Goal: Information Seeking & Learning: Check status

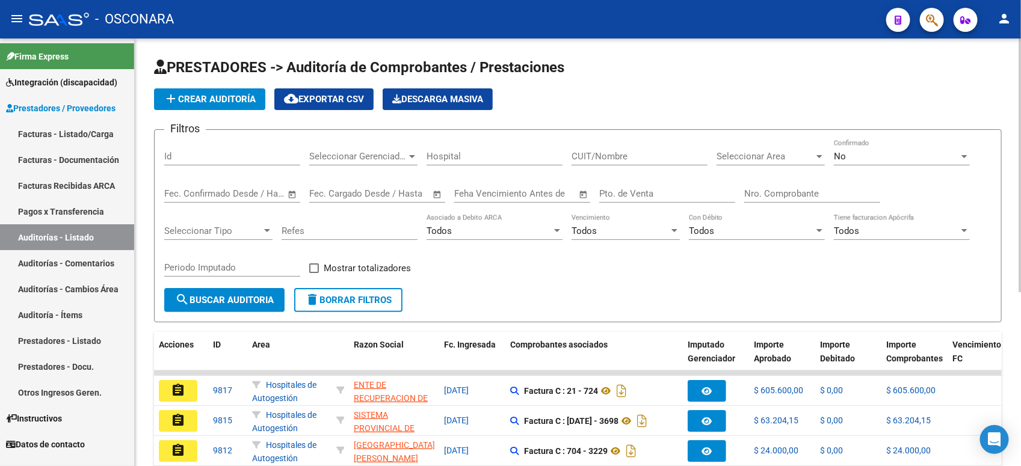
click at [862, 153] on div "No" at bounding box center [896, 156] width 125 height 11
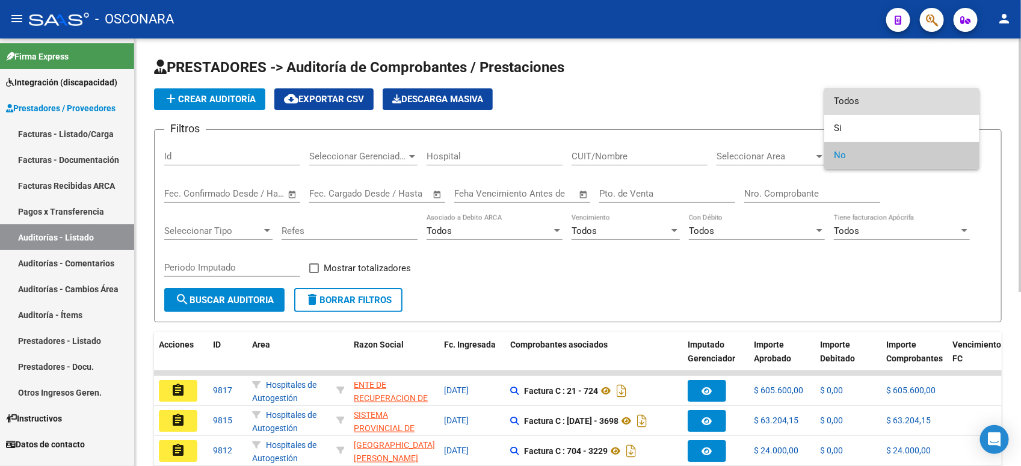
drag, startPoint x: 841, startPoint y: 108, endPoint x: 838, endPoint y: 134, distance: 26.1
click at [841, 106] on span "Todos" at bounding box center [902, 101] width 136 height 27
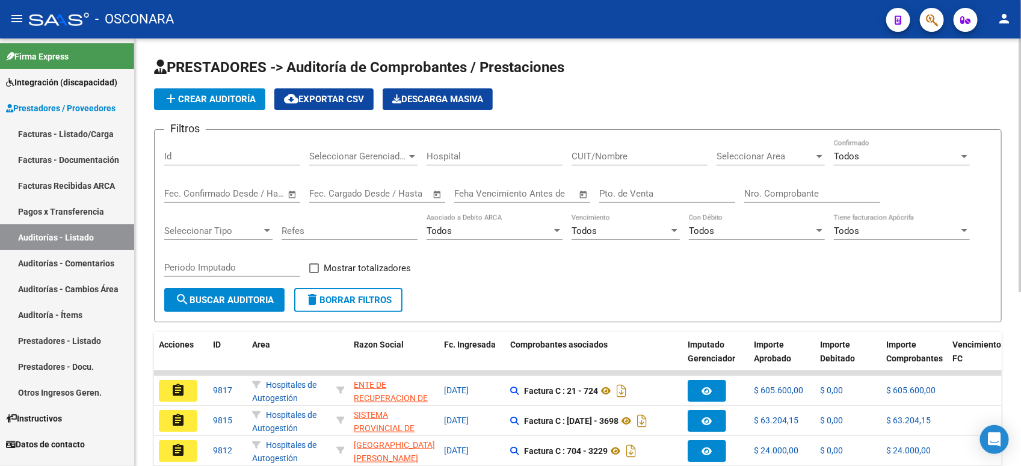
click at [802, 182] on div "Nro. Comprobante" at bounding box center [812, 190] width 136 height 26
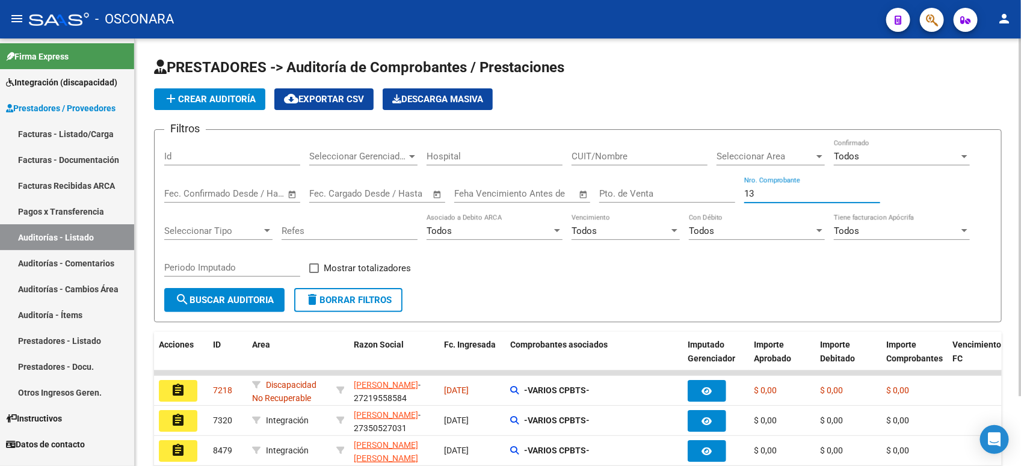
type input "13"
click at [705, 185] on div "Pto. de Venta" at bounding box center [667, 190] width 136 height 26
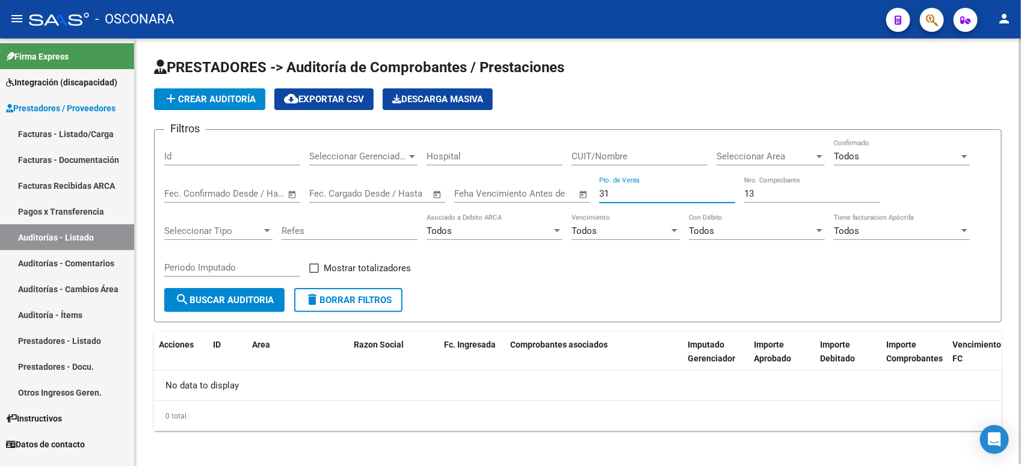
click at [772, 193] on input "13" at bounding box center [812, 193] width 136 height 11
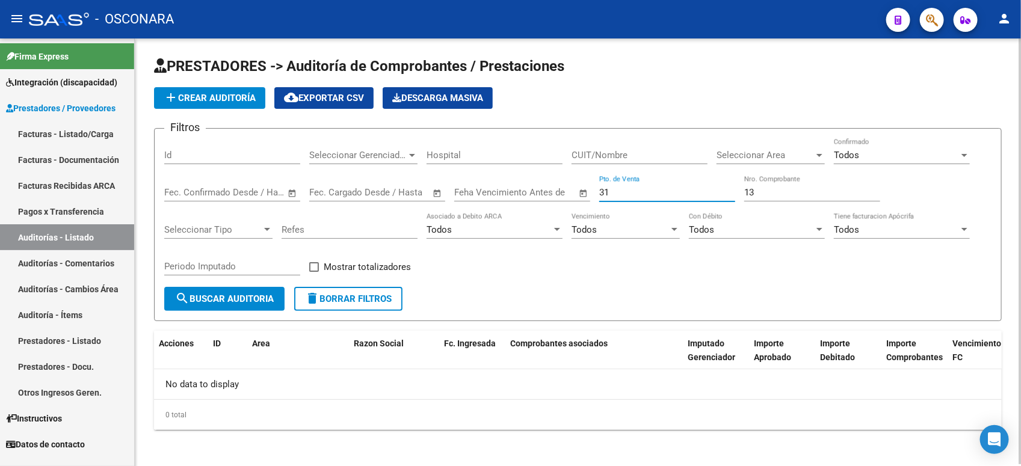
click at [645, 187] on input "31" at bounding box center [667, 192] width 136 height 11
type input "3"
click at [793, 196] on input "13" at bounding box center [812, 192] width 136 height 11
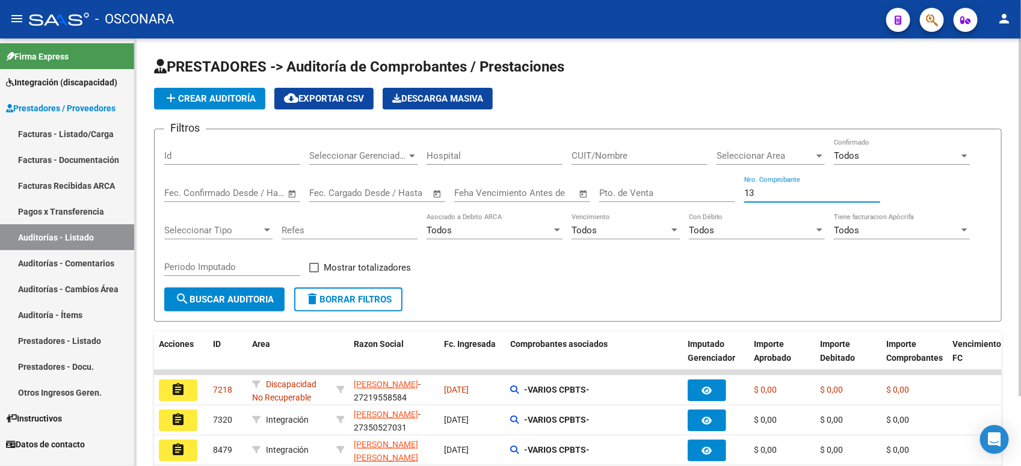
scroll to position [0, 0]
drag, startPoint x: 753, startPoint y: 193, endPoint x: 725, endPoint y: 196, distance: 27.8
click at [725, 196] on div "Filtros Id Seleccionar Gerenciador Seleccionar Gerenciador Hospital CUIT/Nombre…" at bounding box center [578, 214] width 828 height 149
type input "13"
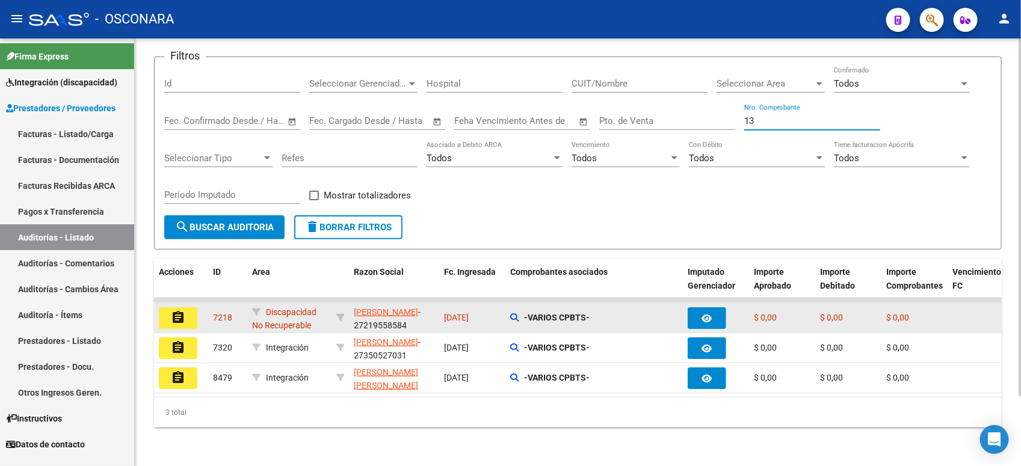
scroll to position [82, 0]
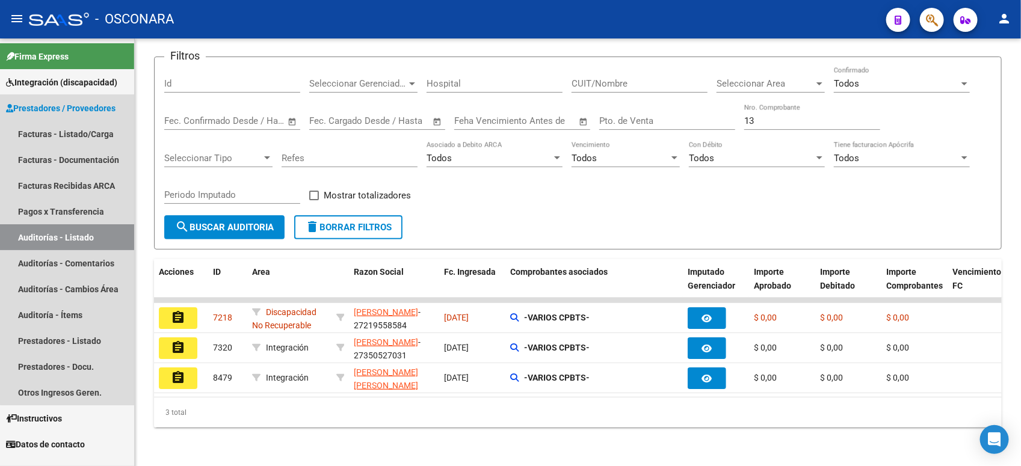
click at [79, 104] on span "Prestadores / Proveedores" at bounding box center [61, 108] width 110 height 13
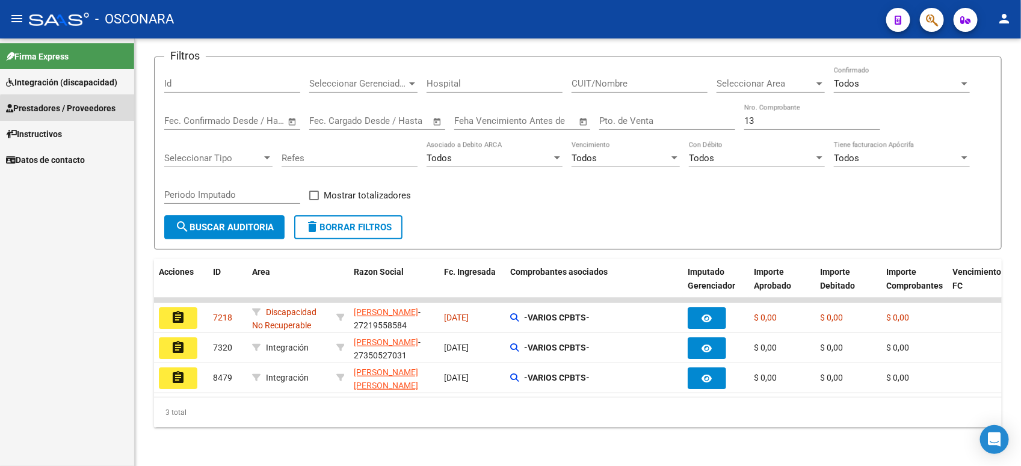
click at [77, 113] on span "Prestadores / Proveedores" at bounding box center [61, 108] width 110 height 13
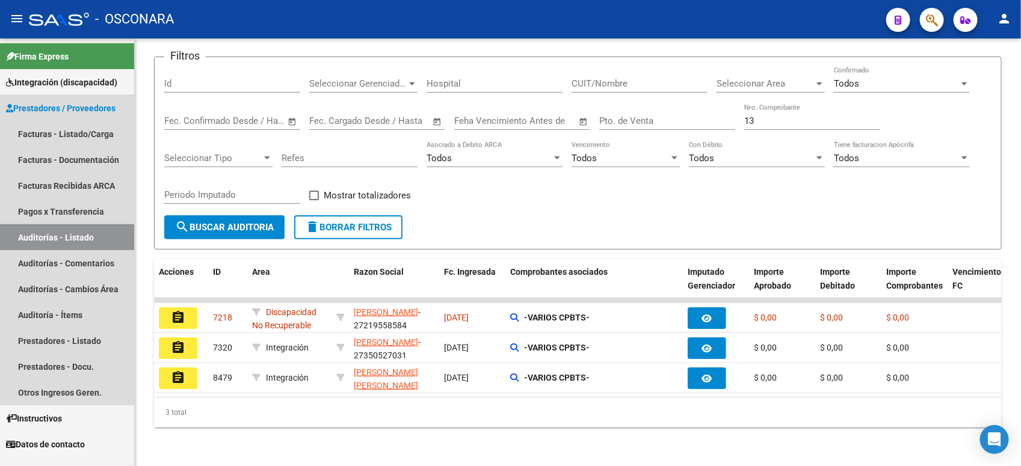
click at [83, 235] on link "Auditorías - Listado" at bounding box center [67, 237] width 134 height 26
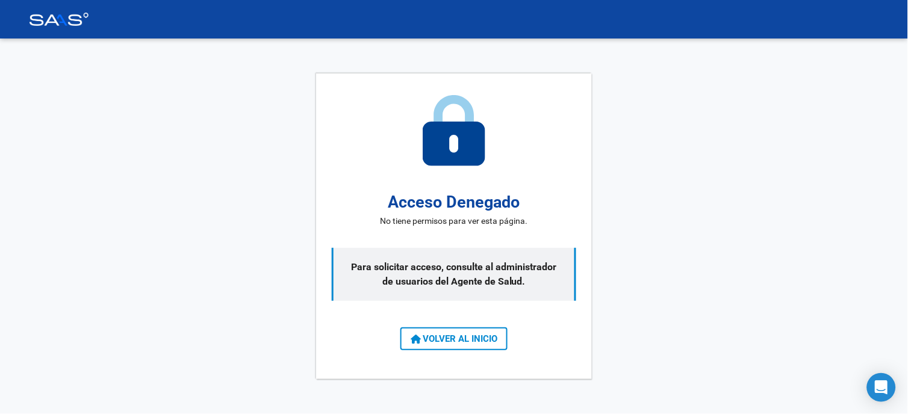
click at [418, 339] on icon at bounding box center [415, 340] width 10 height 10
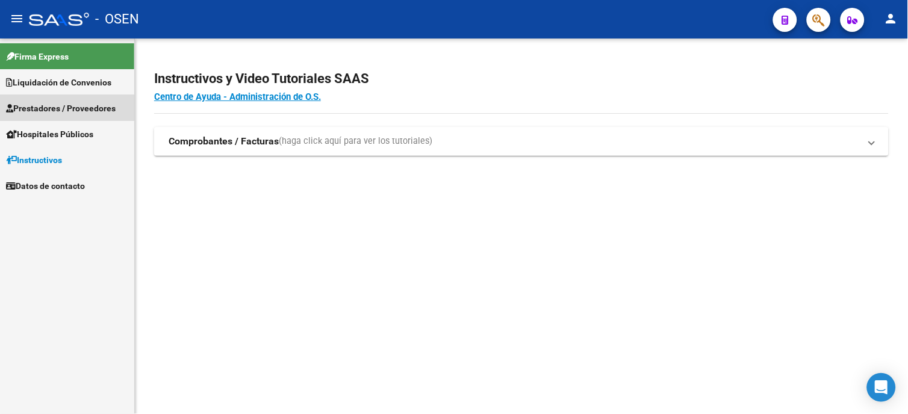
click at [47, 102] on span "Prestadores / Proveedores" at bounding box center [61, 108] width 110 height 13
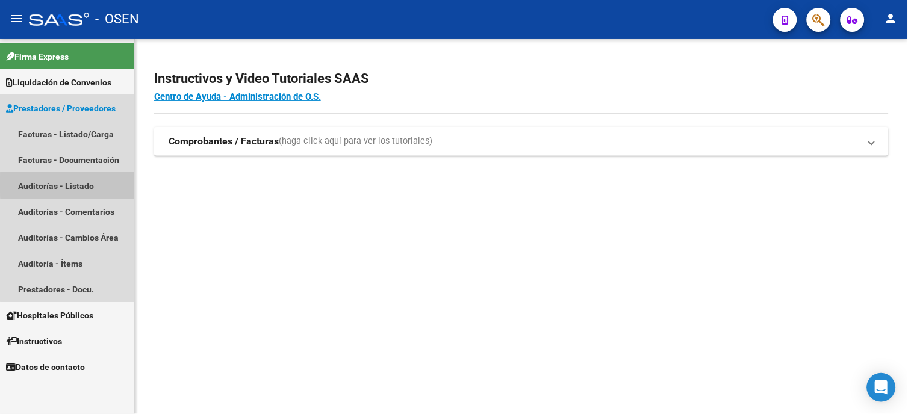
click at [75, 185] on link "Auditorías - Listado" at bounding box center [67, 186] width 134 height 26
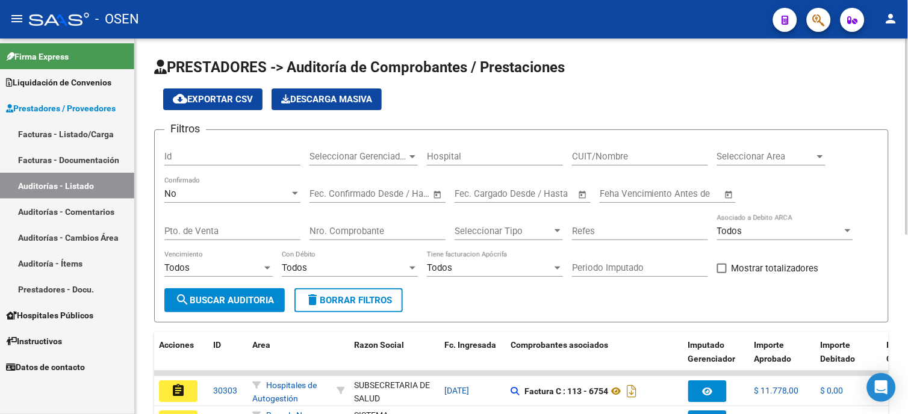
click at [378, 223] on div "Nro. Comprobante" at bounding box center [377, 227] width 136 height 26
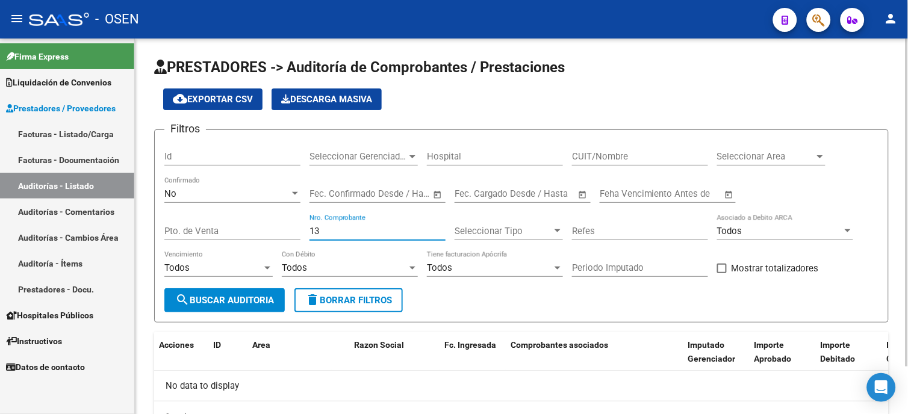
click at [289, 196] on div "No" at bounding box center [226, 193] width 125 height 11
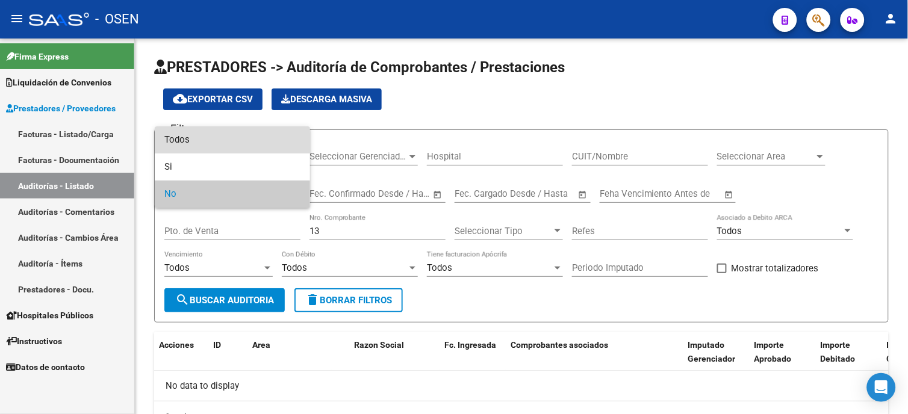
click at [243, 141] on span "Todos" at bounding box center [232, 139] width 136 height 27
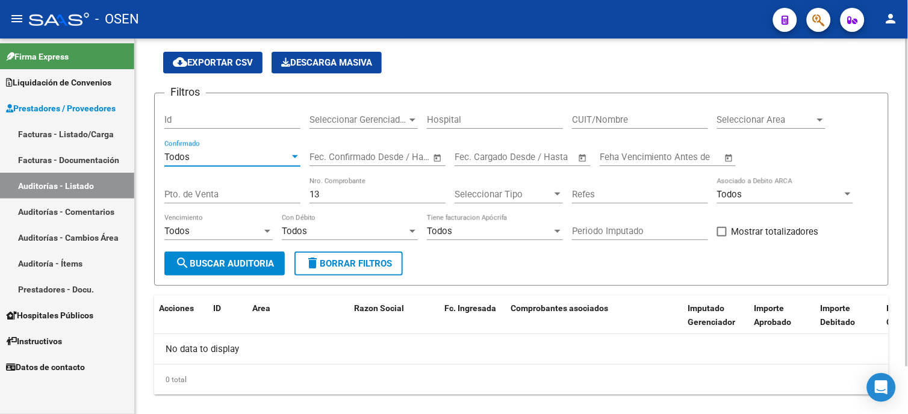
scroll to position [55, 0]
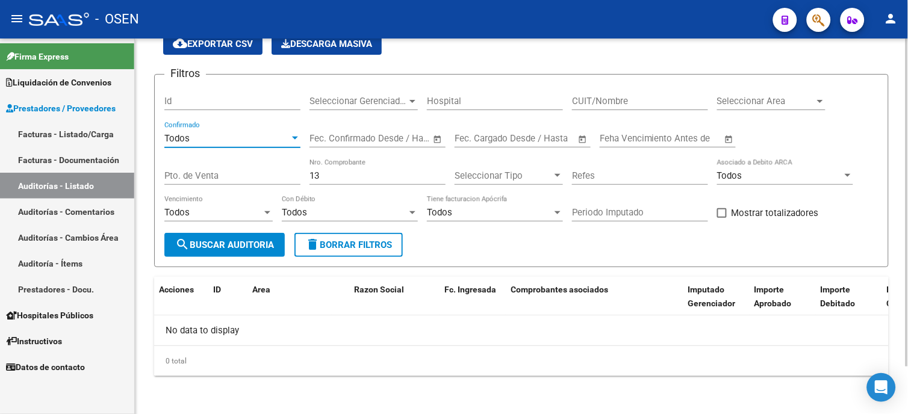
click at [390, 191] on div "13 Nro. Comprobante" at bounding box center [377, 177] width 136 height 37
click at [363, 171] on input "13" at bounding box center [377, 175] width 136 height 11
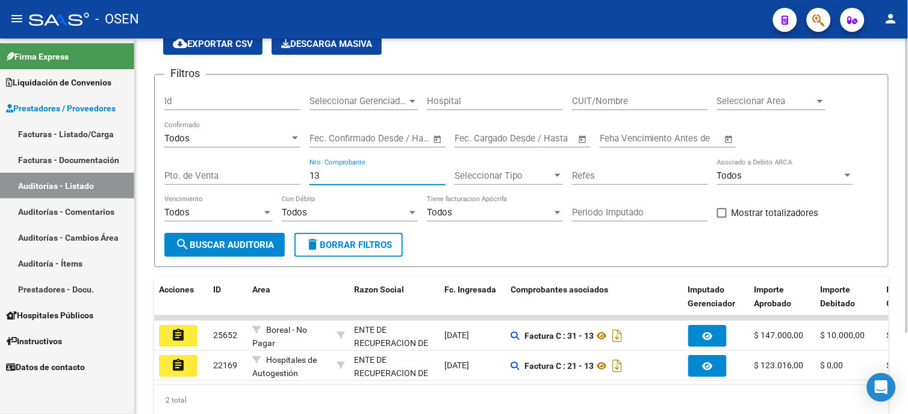
drag, startPoint x: 349, startPoint y: 176, endPoint x: 280, endPoint y: 185, distance: 69.2
click at [280, 185] on div "Filtros Id Seleccionar Gerenciador Seleccionar Gerenciador Hospital CUIT/Nombre…" at bounding box center [521, 158] width 714 height 149
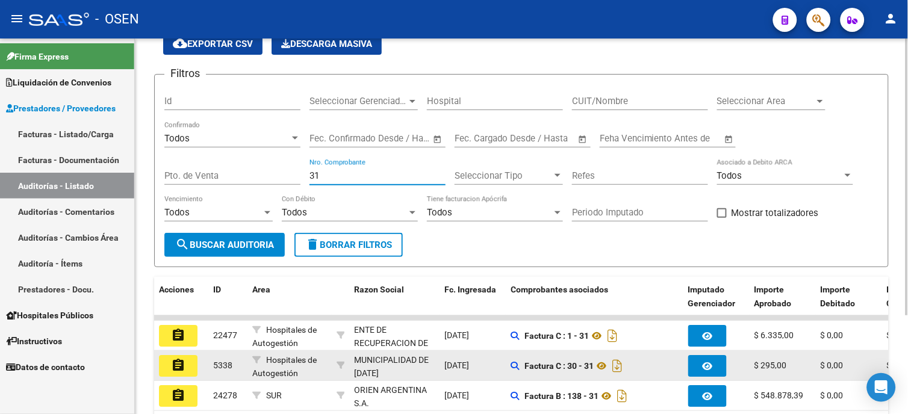
scroll to position [29, 0]
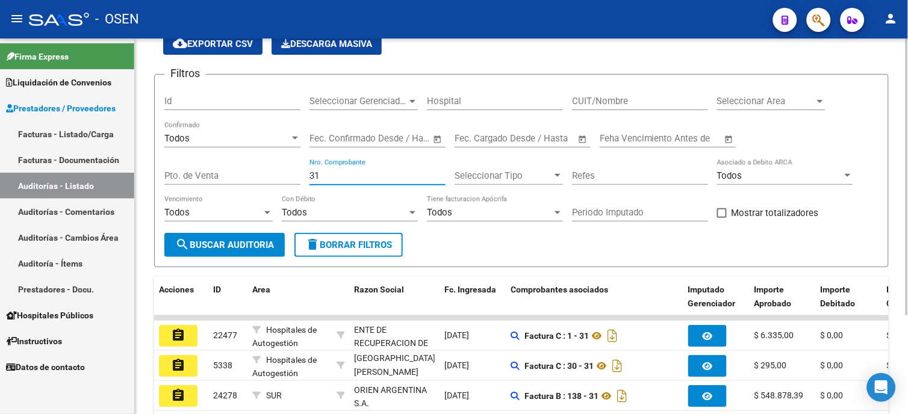
drag, startPoint x: 356, startPoint y: 181, endPoint x: 285, endPoint y: 181, distance: 71.6
click at [285, 181] on div "Filtros Id Seleccionar Gerenciador Seleccionar Gerenciador Hospital CUIT/Nombre…" at bounding box center [521, 158] width 714 height 149
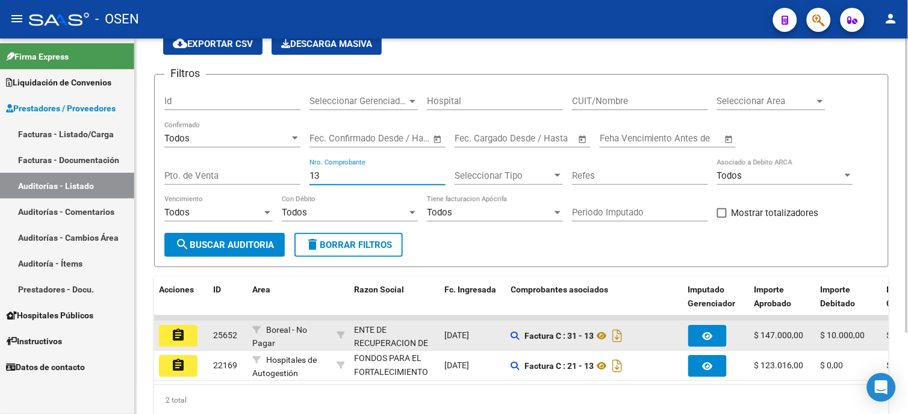
type input "13"
click at [176, 331] on mat-icon "assignment" at bounding box center [178, 335] width 14 height 14
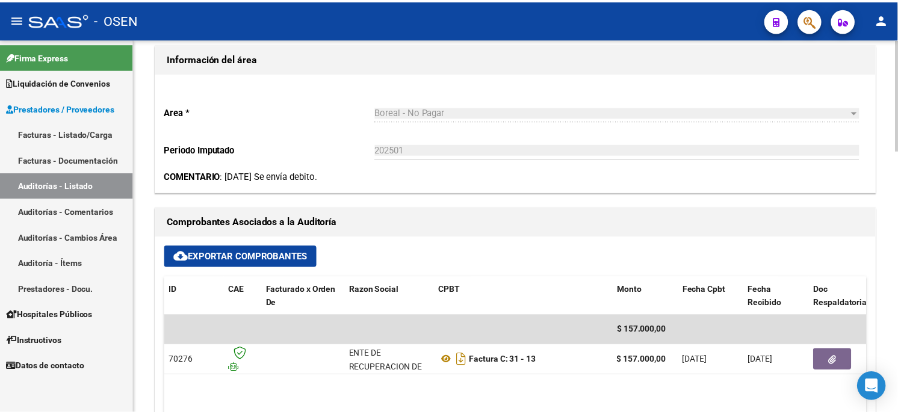
scroll to position [468, 0]
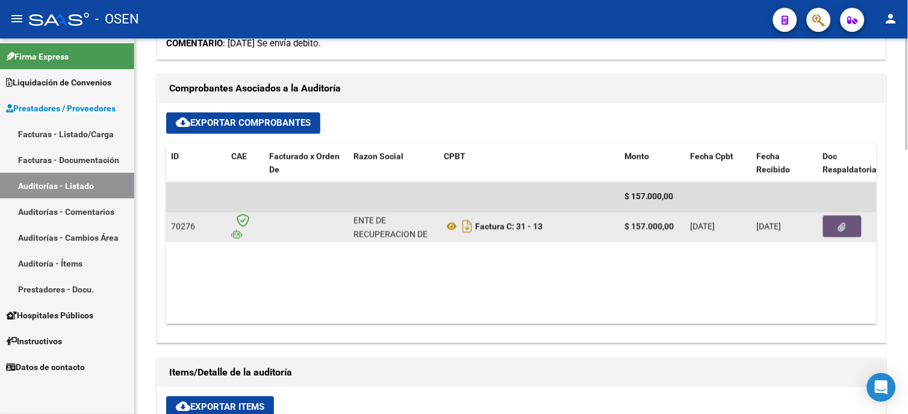
click at [849, 217] on button "button" at bounding box center [842, 227] width 39 height 22
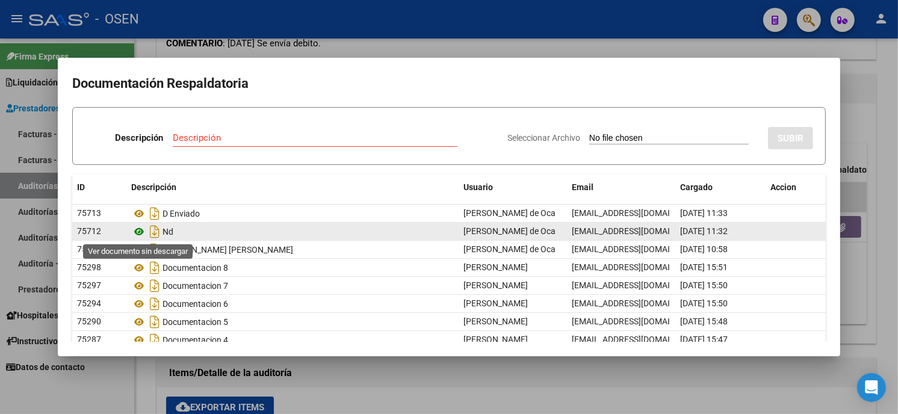
click at [137, 225] on icon at bounding box center [139, 231] width 16 height 14
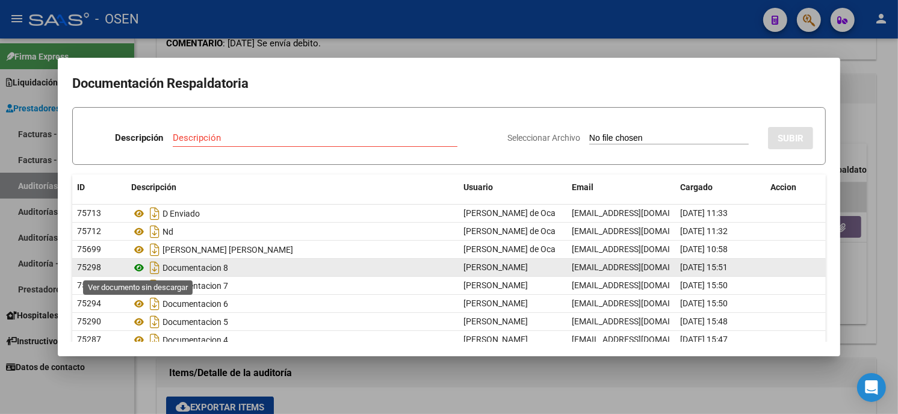
click at [136, 267] on icon at bounding box center [139, 268] width 16 height 14
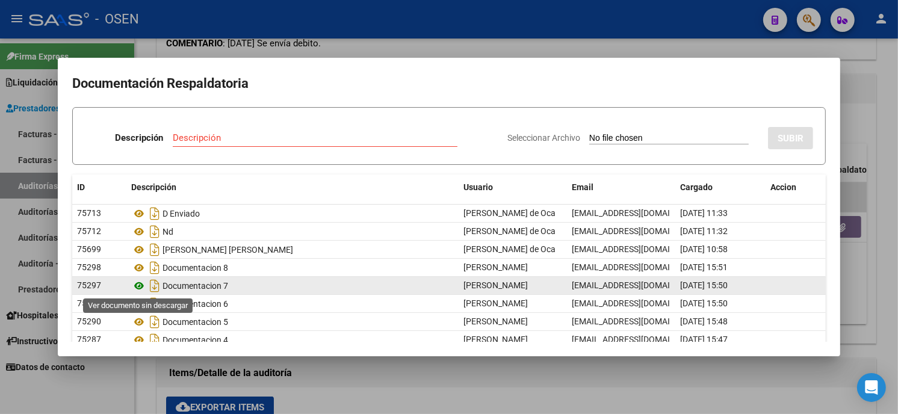
click at [141, 285] on icon at bounding box center [139, 286] width 16 height 14
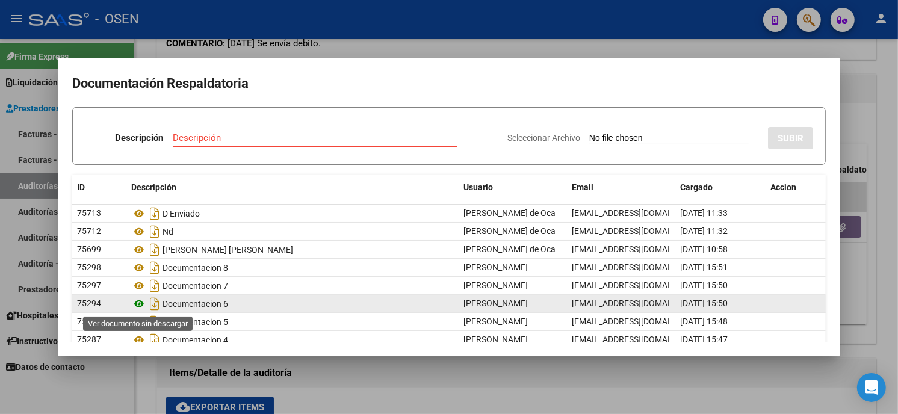
click at [140, 307] on icon at bounding box center [139, 304] width 16 height 14
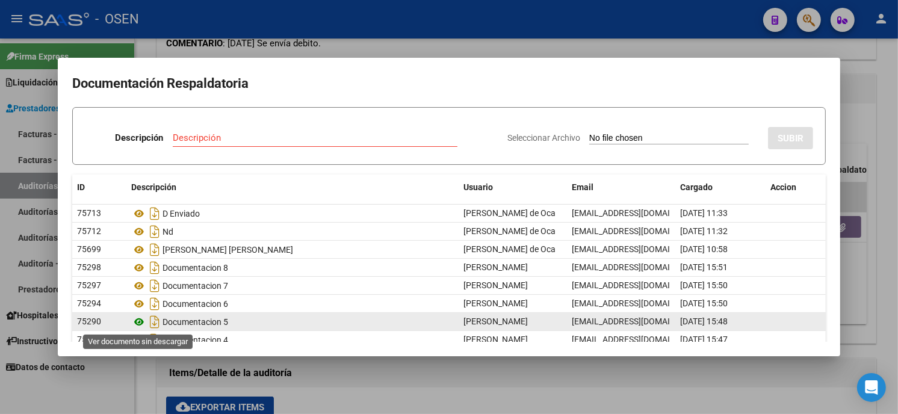
click at [139, 321] on icon at bounding box center [139, 322] width 16 height 14
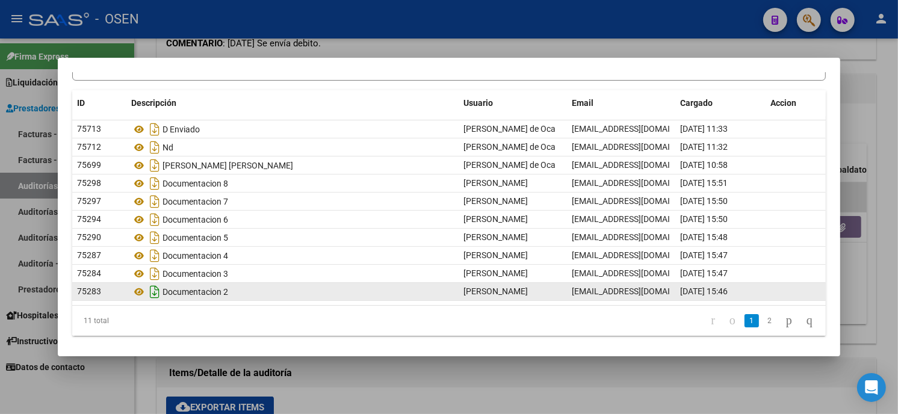
scroll to position [87, 0]
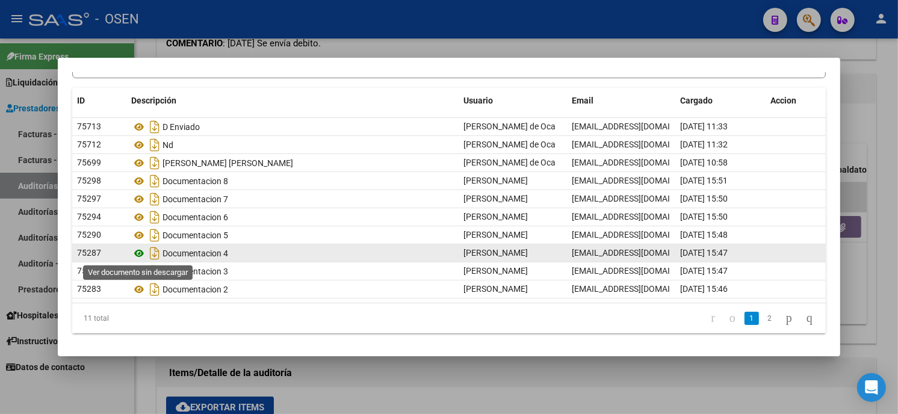
click at [140, 253] on icon at bounding box center [139, 253] width 16 height 14
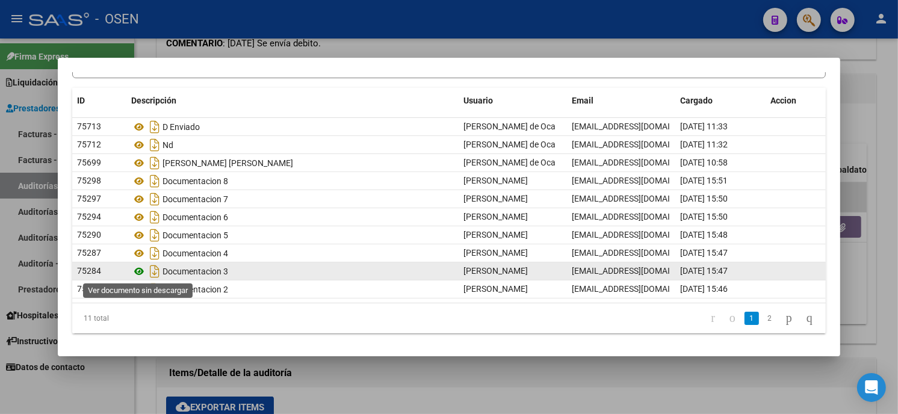
click at [135, 268] on icon at bounding box center [139, 271] width 16 height 14
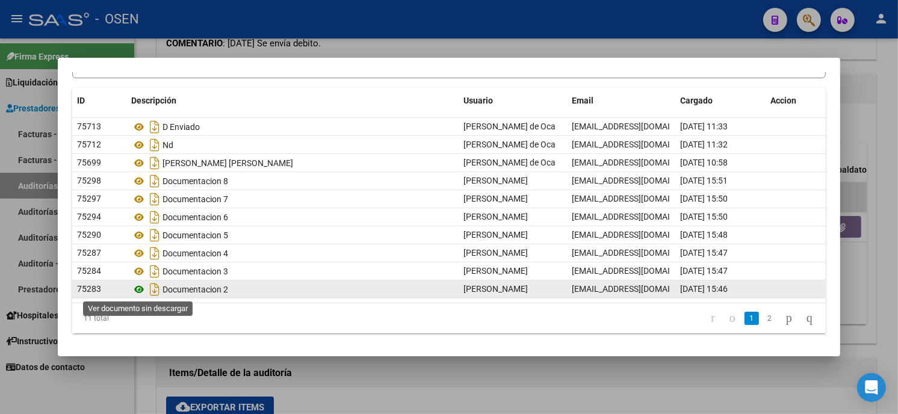
click at [137, 286] on icon at bounding box center [139, 289] width 16 height 14
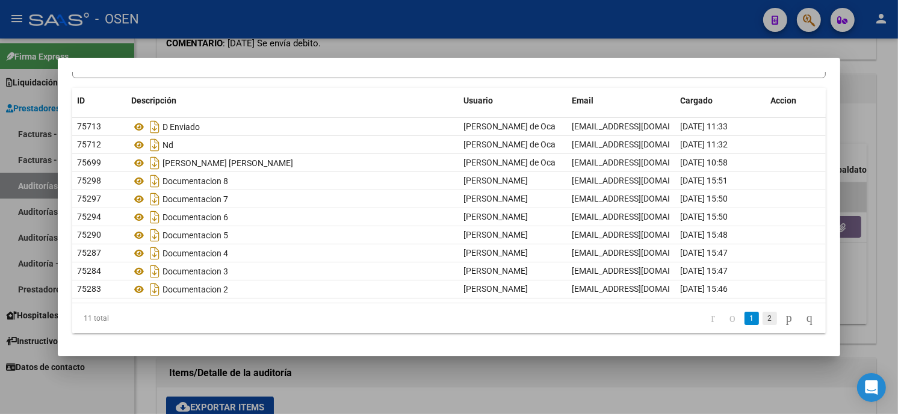
click at [763, 317] on link "2" at bounding box center [770, 318] width 14 height 13
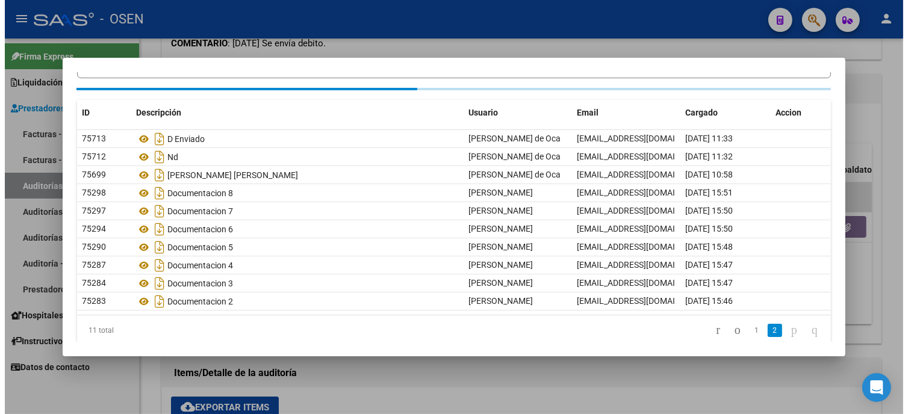
scroll to position [0, 0]
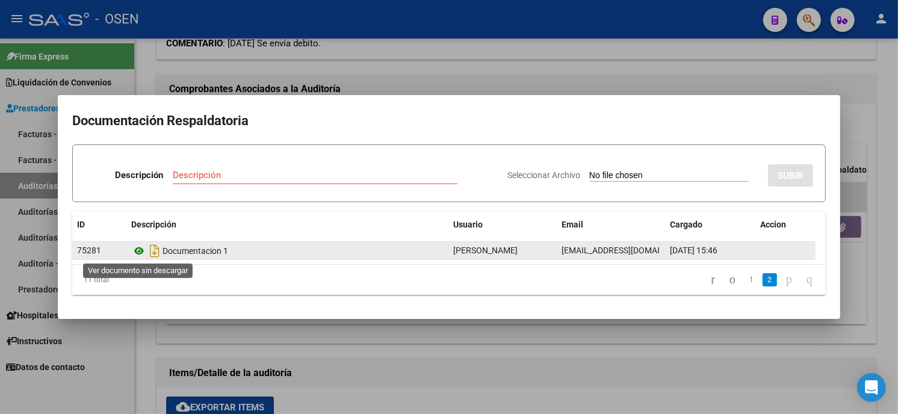
click at [140, 250] on icon at bounding box center [139, 251] width 16 height 14
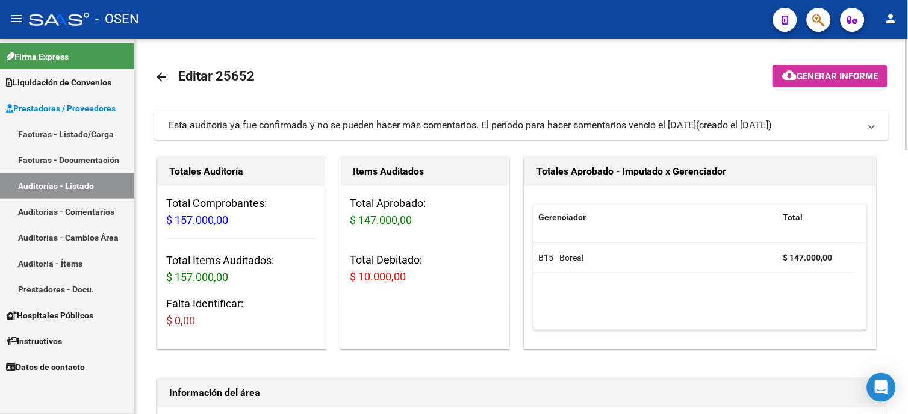
click at [167, 75] on mat-icon "arrow_back" at bounding box center [161, 77] width 14 height 14
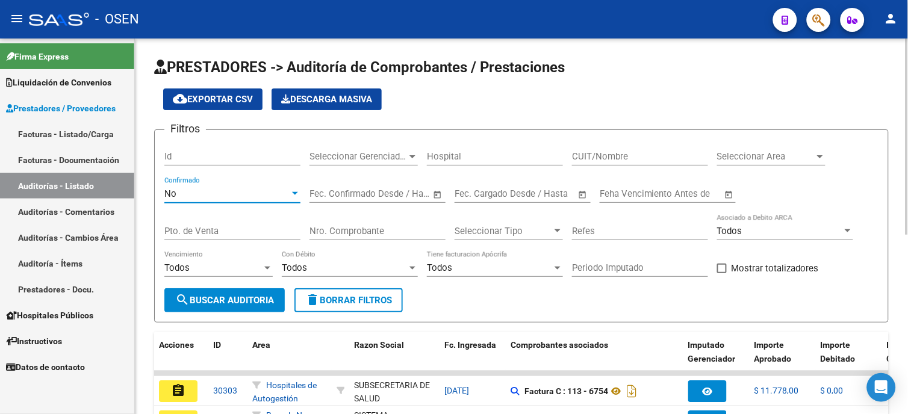
click at [243, 197] on div "No" at bounding box center [226, 193] width 125 height 11
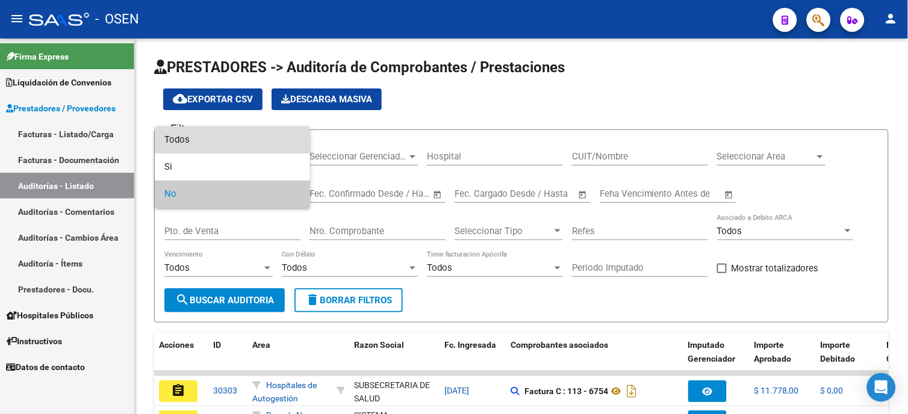
click at [243, 146] on span "Todos" at bounding box center [232, 139] width 136 height 27
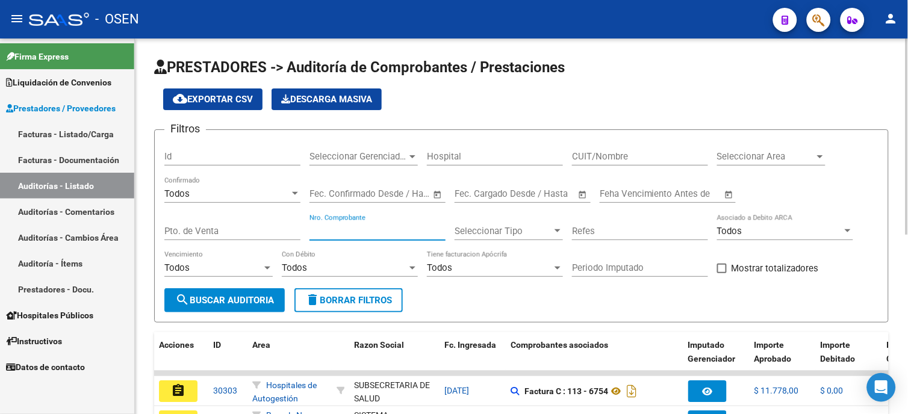
click at [402, 233] on input "Nro. Comprobante" at bounding box center [377, 231] width 136 height 11
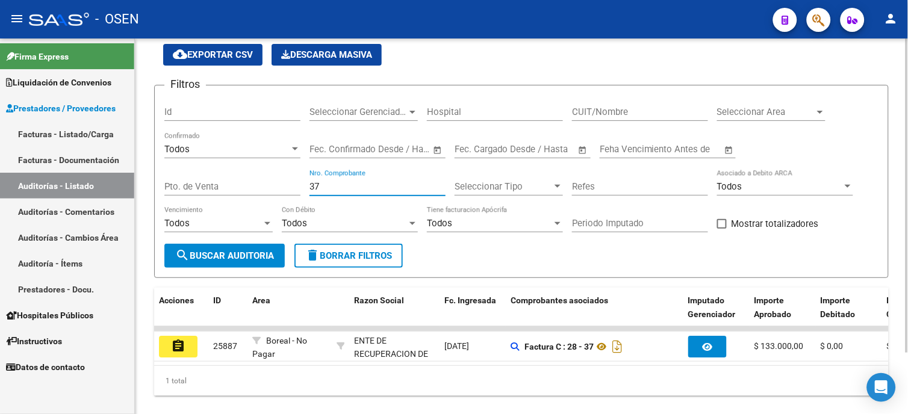
scroll to position [67, 0]
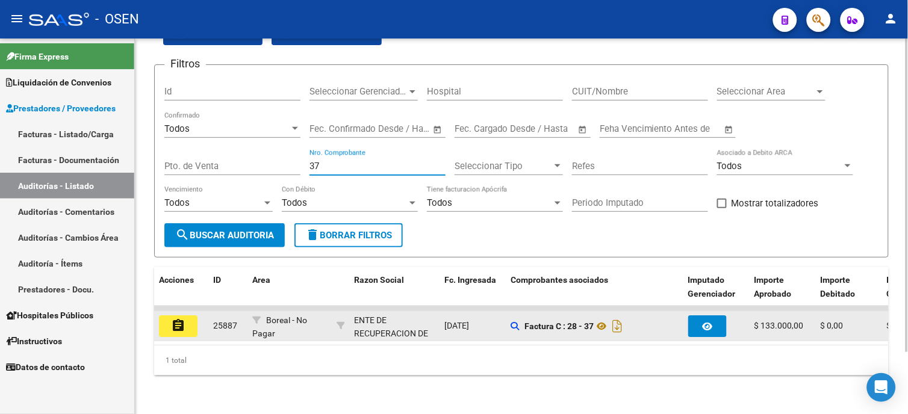
type input "37"
click at [176, 329] on mat-icon "assignment" at bounding box center [178, 325] width 14 height 14
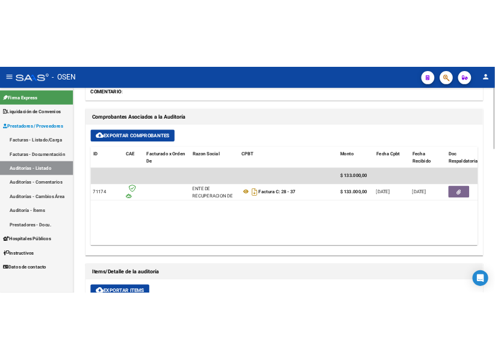
scroll to position [468, 0]
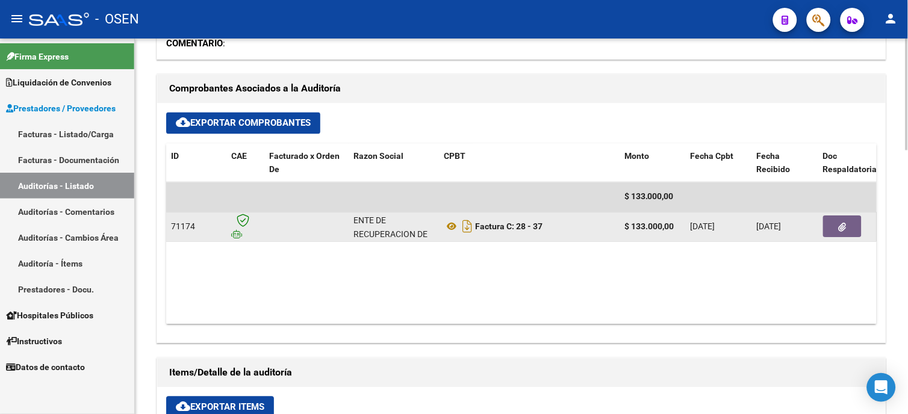
click at [845, 223] on icon "button" at bounding box center [842, 227] width 8 height 9
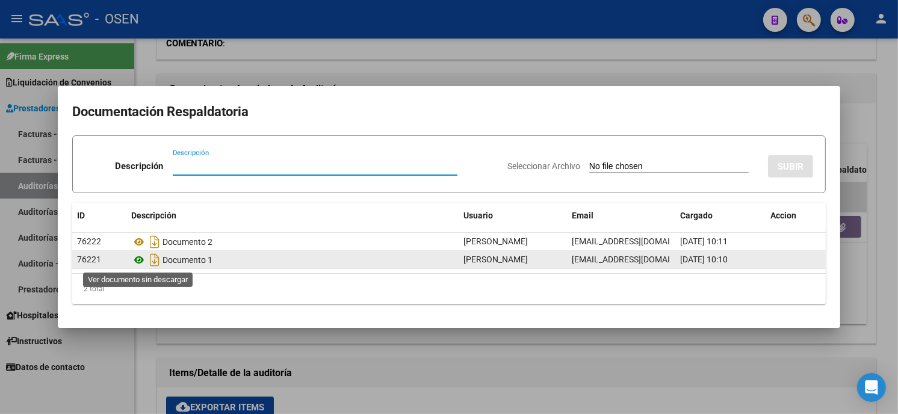
click at [137, 261] on icon at bounding box center [139, 260] width 16 height 14
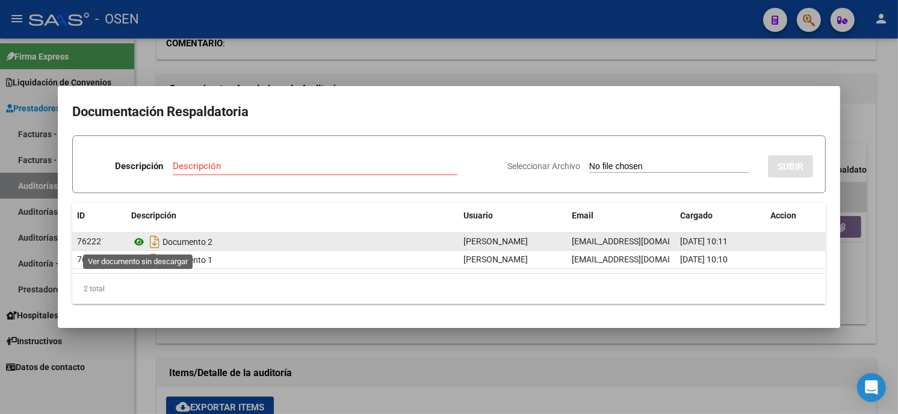
click at [139, 243] on icon at bounding box center [139, 242] width 16 height 14
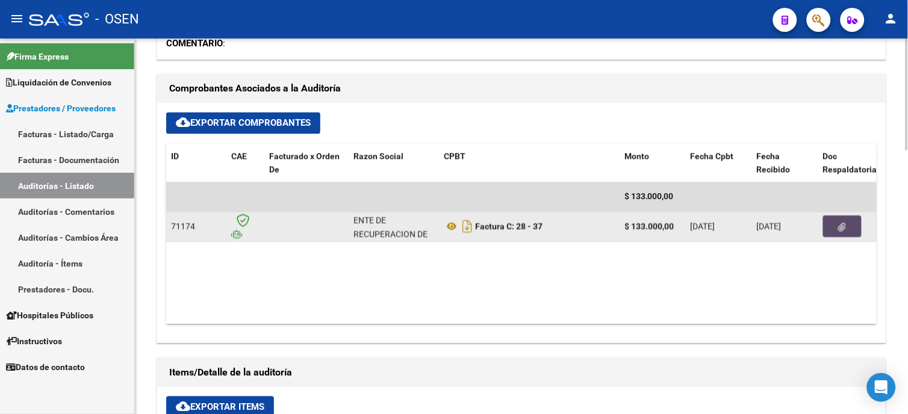
click at [835, 231] on button "button" at bounding box center [842, 227] width 39 height 22
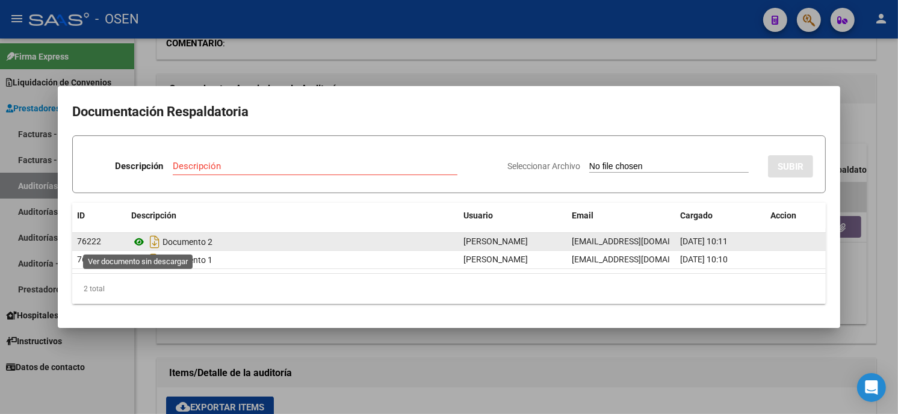
click at [133, 239] on icon at bounding box center [139, 242] width 16 height 14
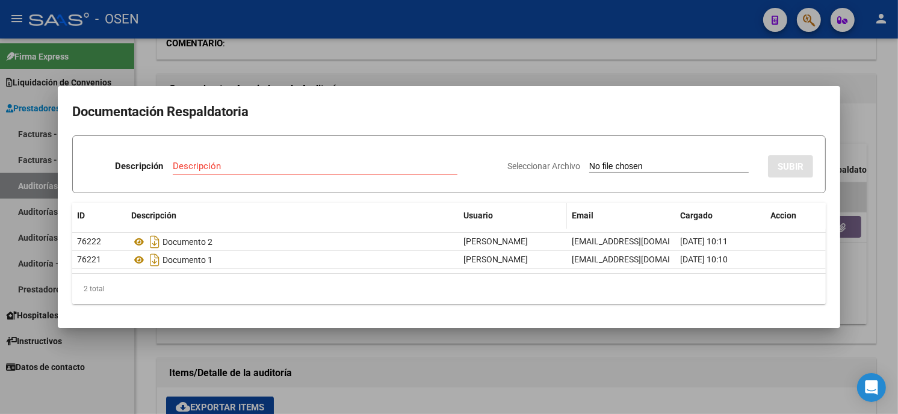
click at [466, 226] on datatable-header-cell "Usuario" at bounding box center [513, 216] width 108 height 26
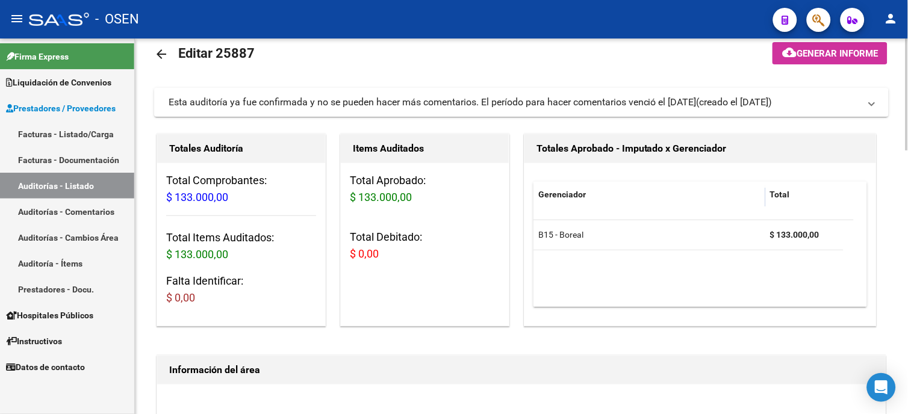
scroll to position [0, 0]
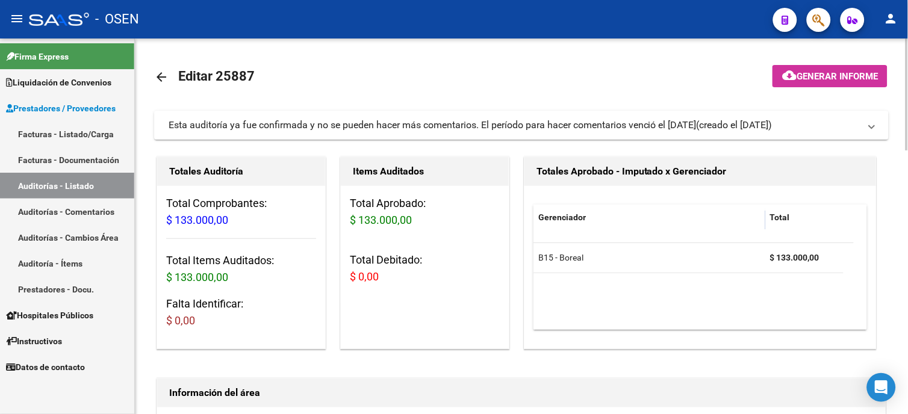
click at [161, 74] on mat-icon "arrow_back" at bounding box center [161, 77] width 14 height 14
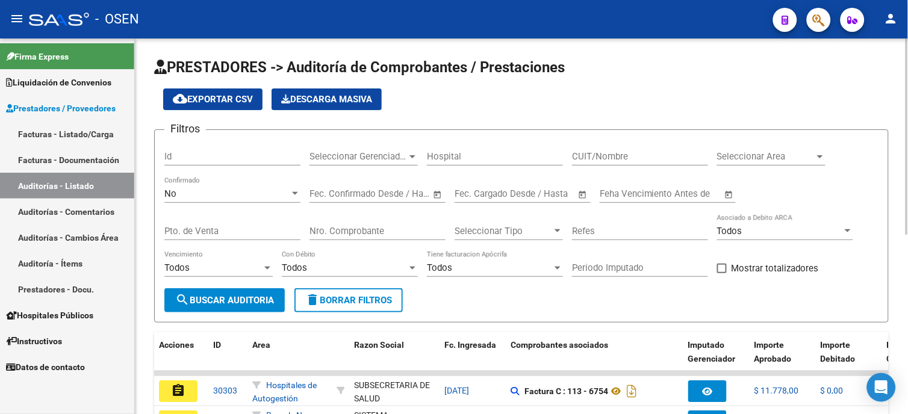
click at [191, 185] on div "No Confirmado" at bounding box center [232, 190] width 136 height 26
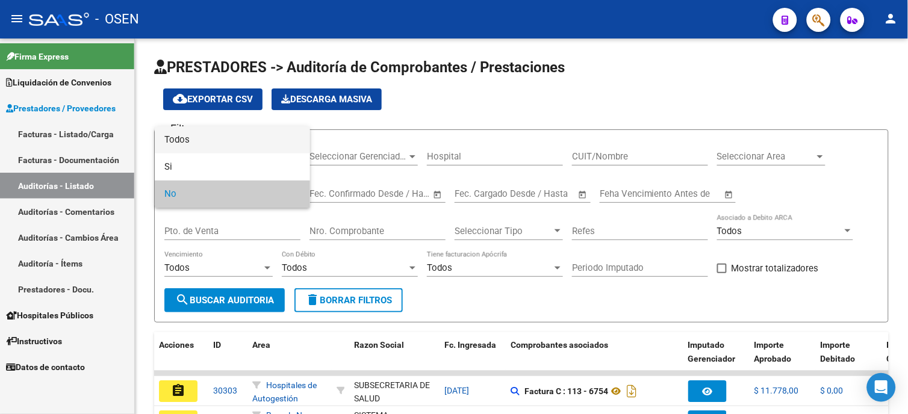
click at [206, 141] on span "Todos" at bounding box center [232, 139] width 136 height 27
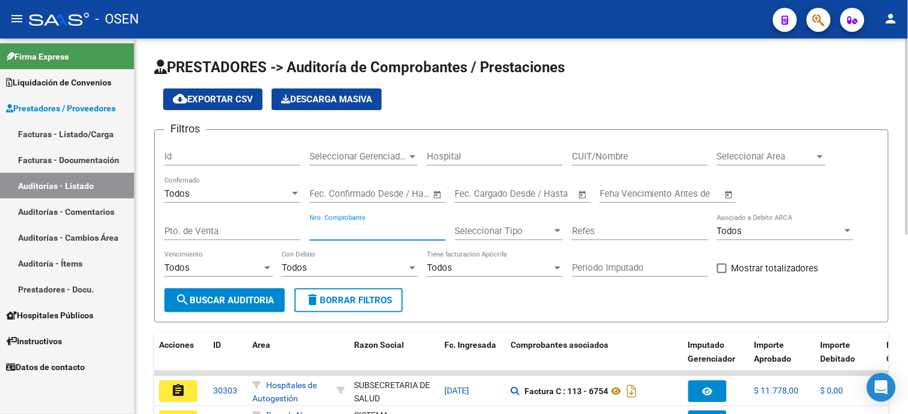
click at [331, 231] on input "Nro. Comprobante" at bounding box center [377, 231] width 136 height 11
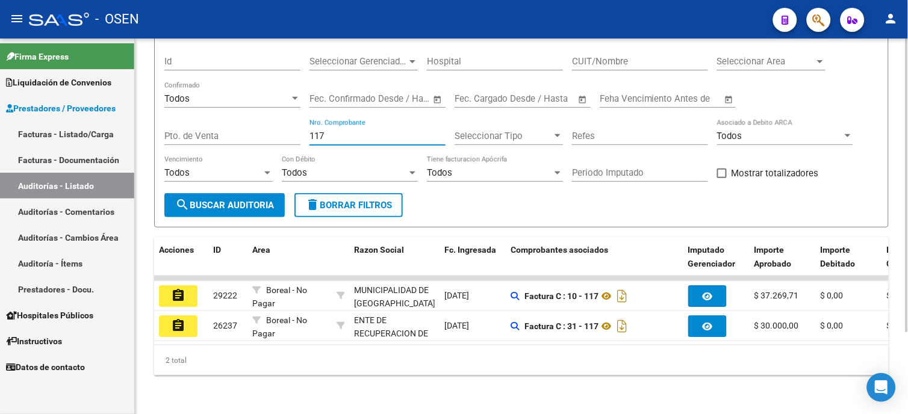
scroll to position [105, 0]
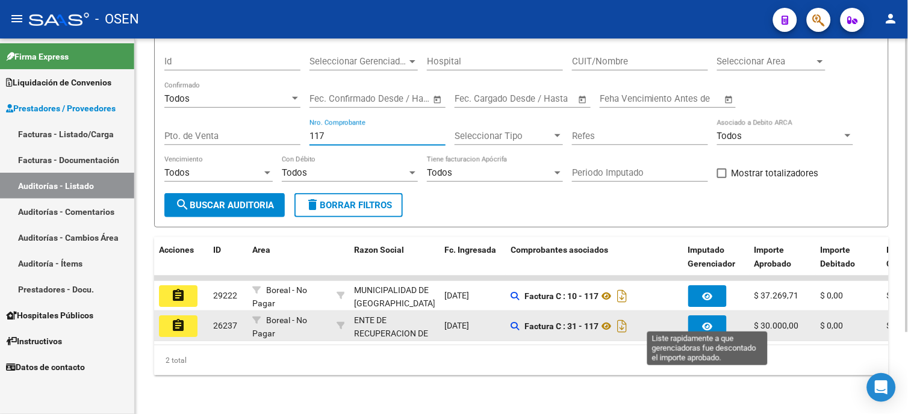
type input "117"
click at [707, 322] on icon "button" at bounding box center [707, 326] width 10 height 9
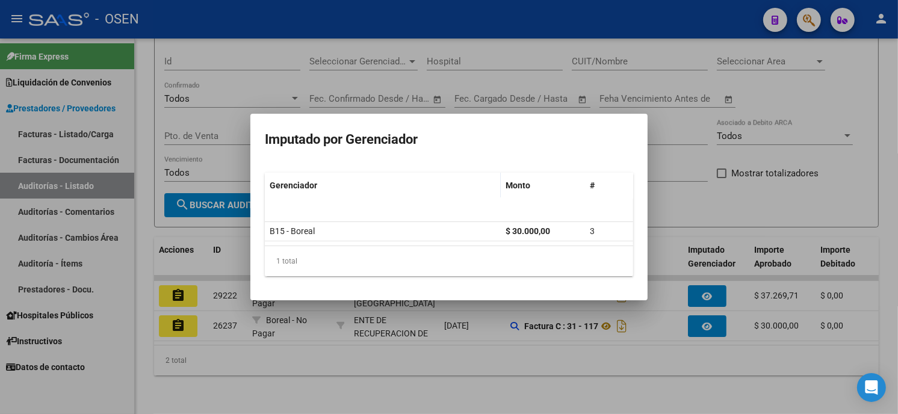
click at [566, 314] on div at bounding box center [449, 207] width 898 height 414
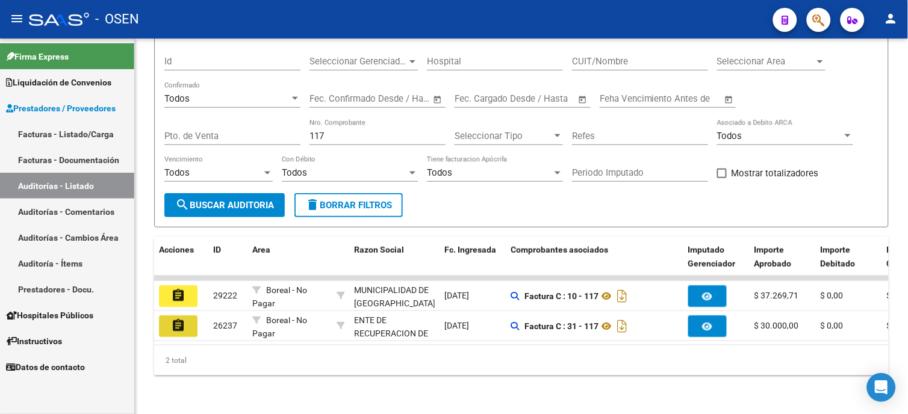
drag, startPoint x: 166, startPoint y: 313, endPoint x: 178, endPoint y: 319, distance: 14.0
click at [169, 315] on button "assignment" at bounding box center [178, 326] width 39 height 22
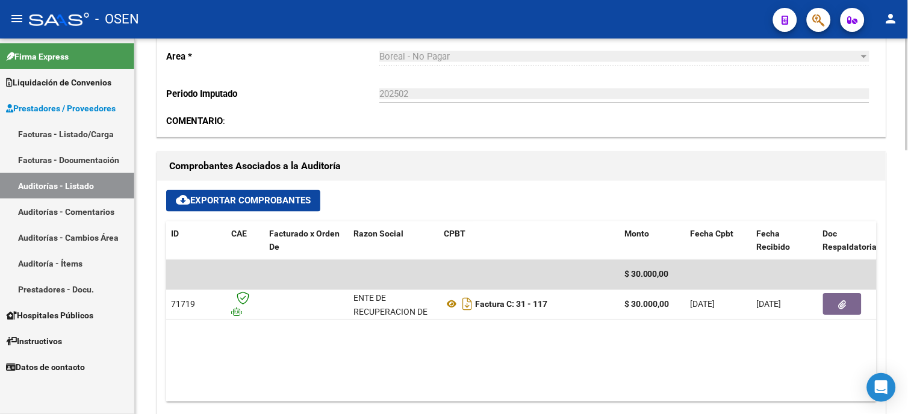
scroll to position [401, 0]
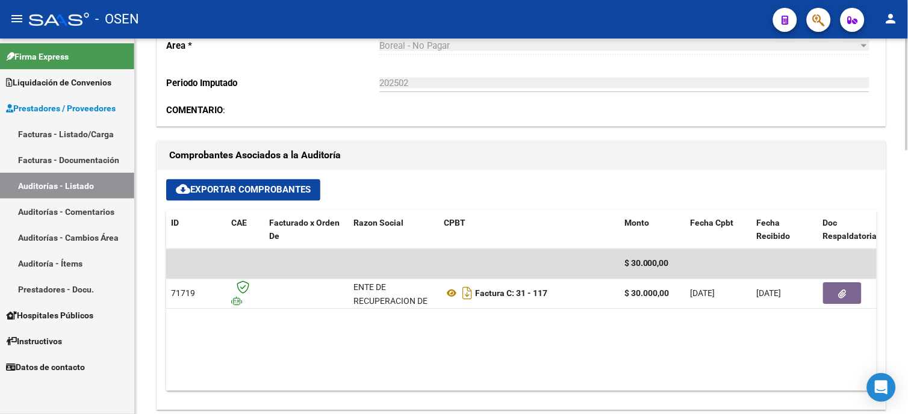
click at [323, 304] on datatable-body-cell at bounding box center [306, 293] width 84 height 29
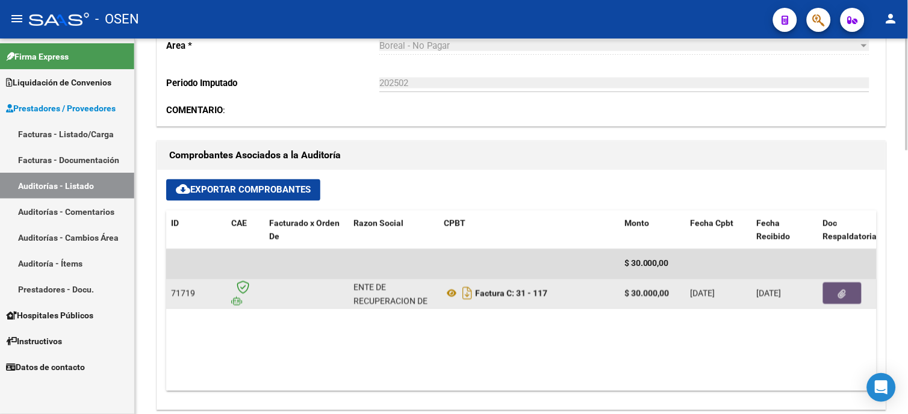
click at [853, 298] on button "button" at bounding box center [842, 294] width 39 height 22
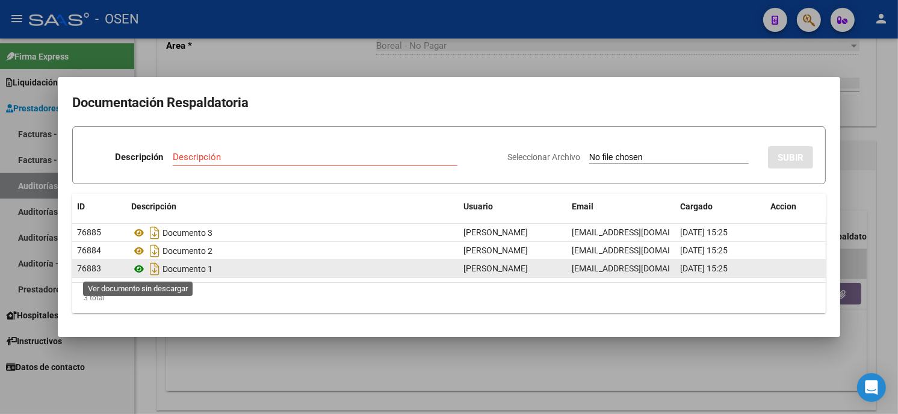
click at [139, 268] on icon at bounding box center [139, 269] width 16 height 14
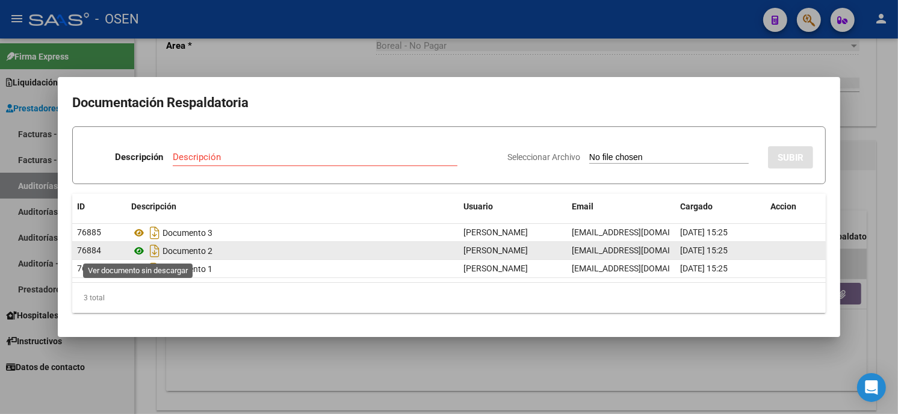
click at [133, 256] on icon at bounding box center [139, 251] width 16 height 14
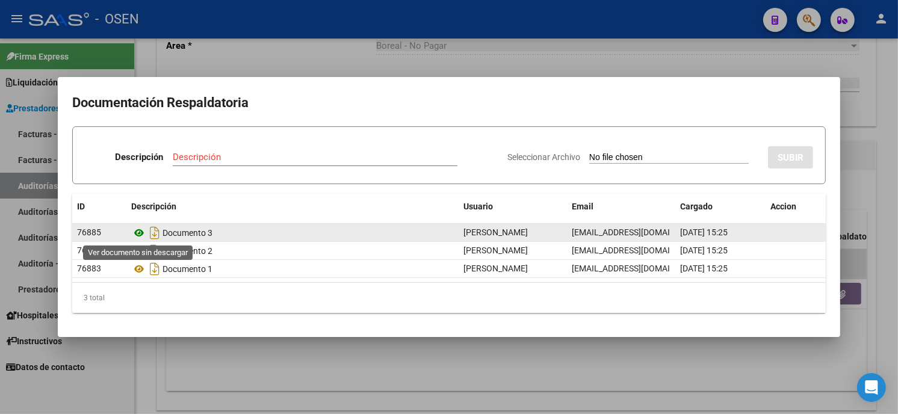
click at [137, 233] on icon at bounding box center [139, 233] width 16 height 14
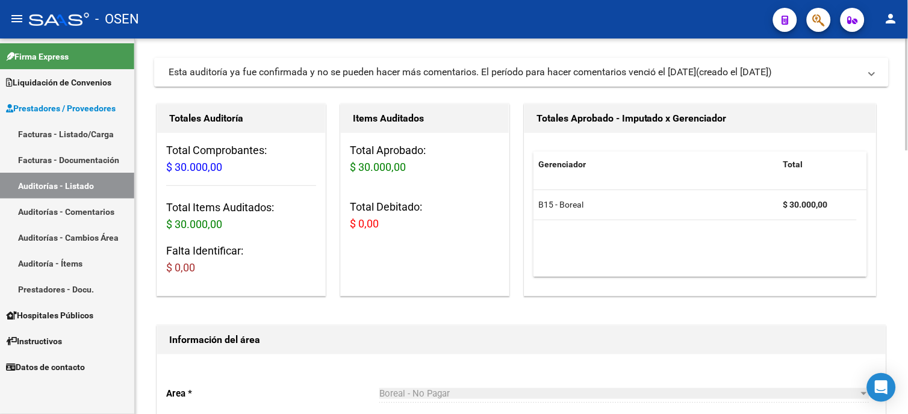
scroll to position [0, 0]
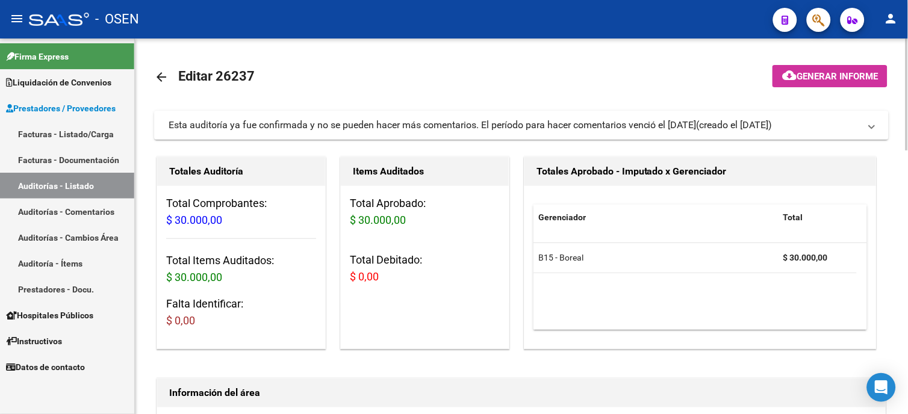
click at [161, 74] on mat-icon "arrow_back" at bounding box center [161, 77] width 14 height 14
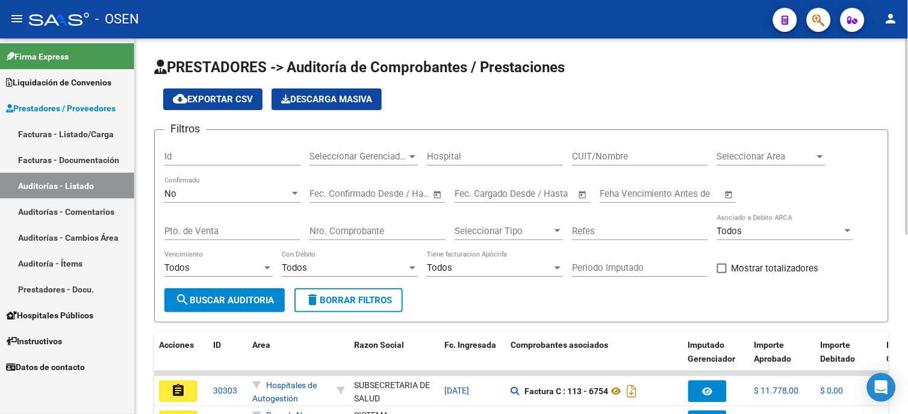
click at [252, 185] on div "No Confirmado" at bounding box center [232, 190] width 136 height 26
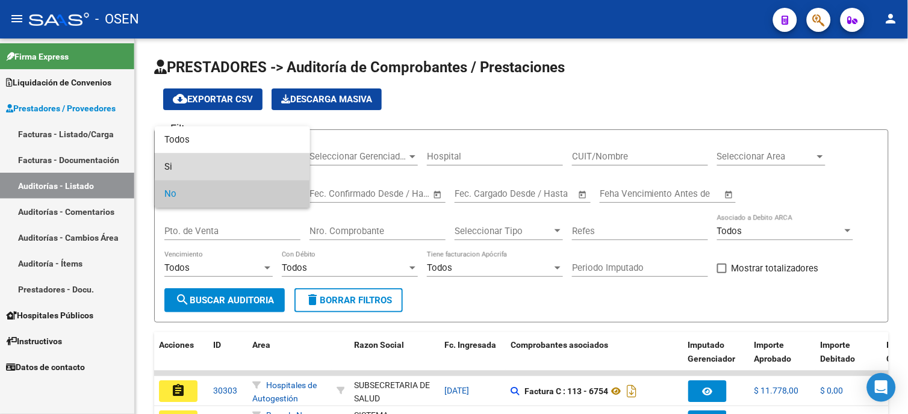
click at [260, 161] on span "Si" at bounding box center [232, 166] width 136 height 27
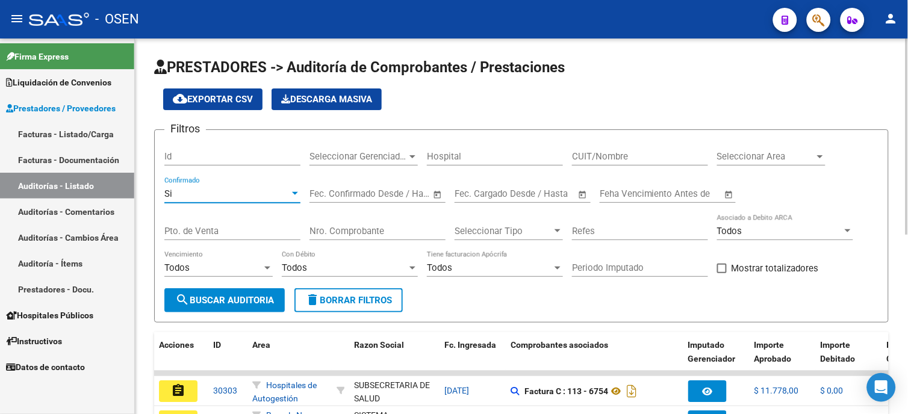
click at [264, 191] on div "Si" at bounding box center [226, 193] width 125 height 11
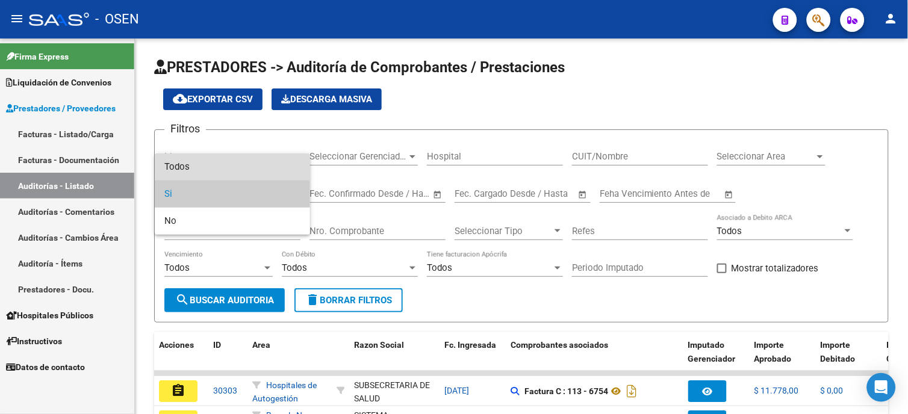
click at [266, 162] on span "Todos" at bounding box center [232, 166] width 136 height 27
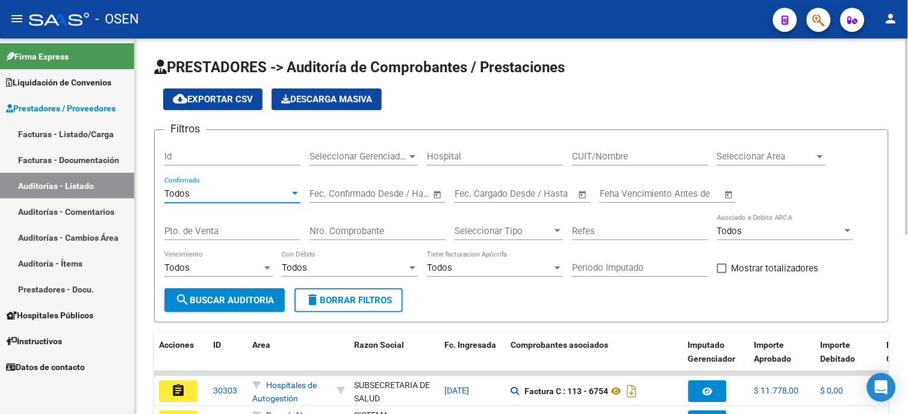
click at [314, 259] on div "Todos Con Débito" at bounding box center [350, 264] width 136 height 26
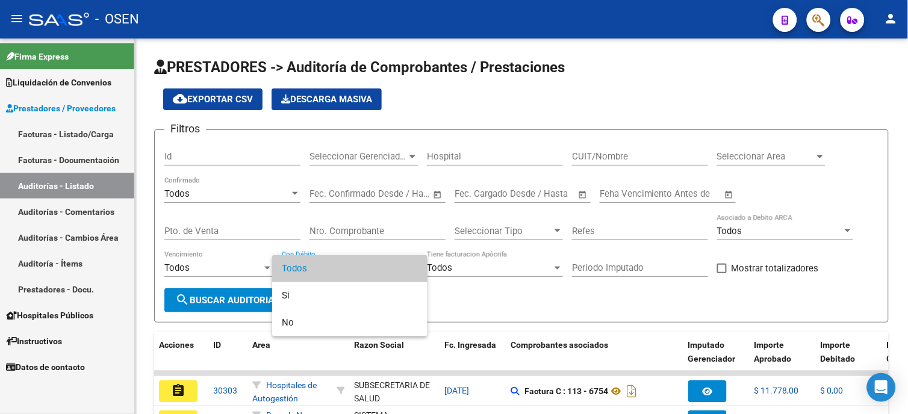
click at [344, 231] on div at bounding box center [454, 207] width 908 height 414
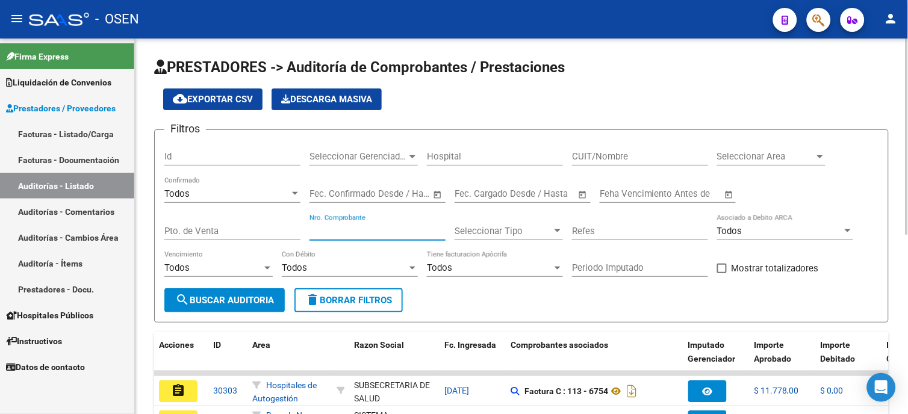
click at [346, 231] on input "Nro. Comprobante" at bounding box center [377, 231] width 136 height 11
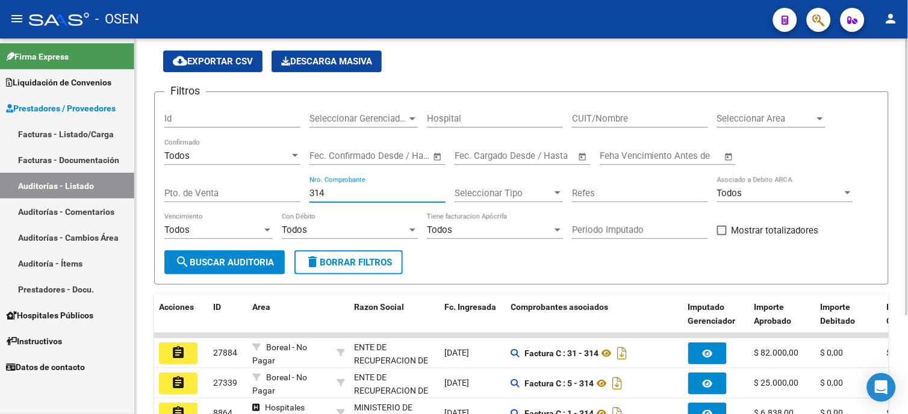
scroll to position [67, 0]
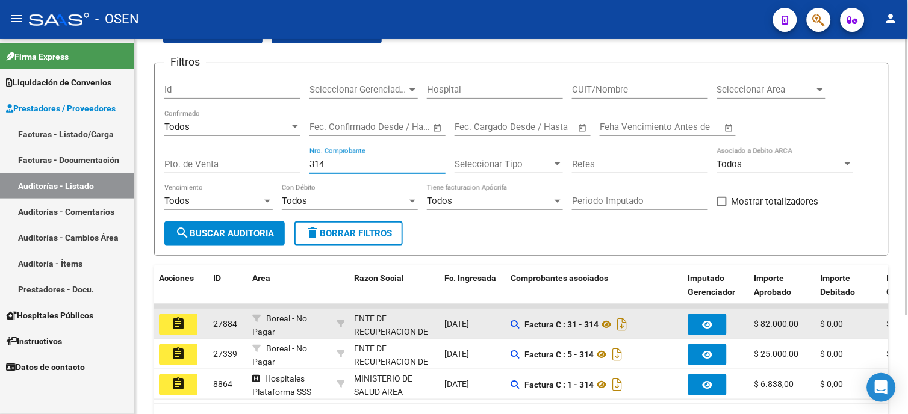
type input "314"
click at [181, 326] on mat-icon "assignment" at bounding box center [178, 324] width 14 height 14
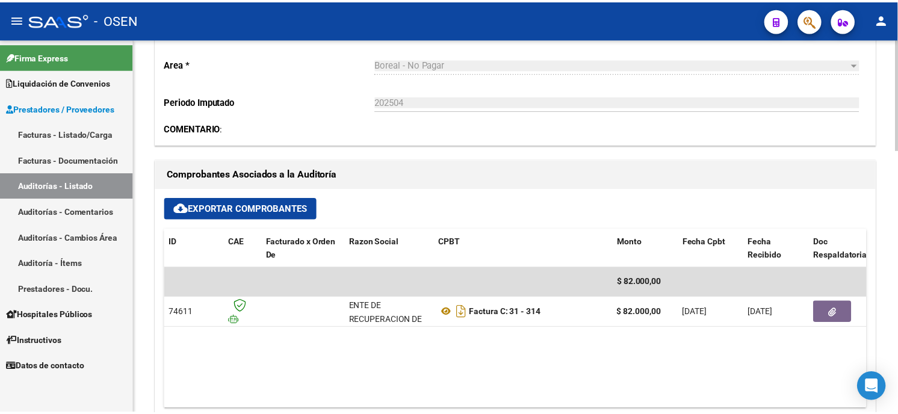
scroll to position [401, 0]
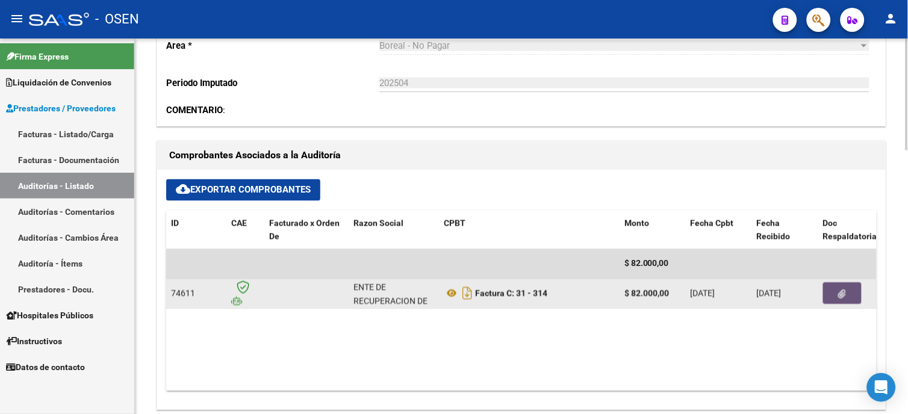
click at [832, 292] on button "button" at bounding box center [842, 294] width 39 height 22
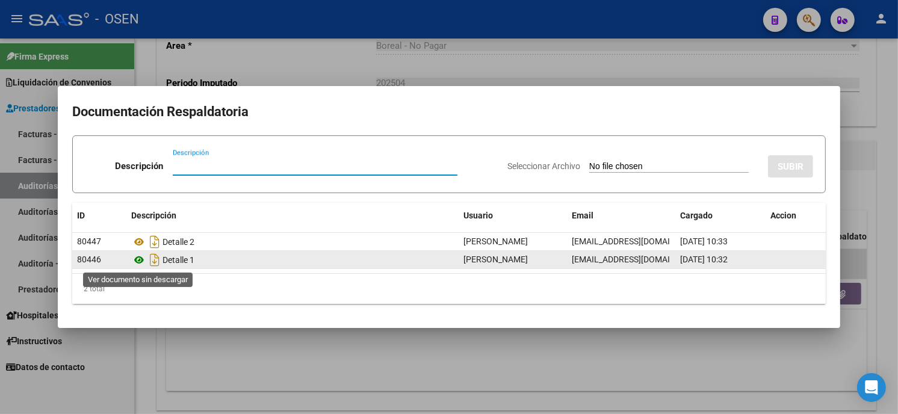
click at [142, 256] on icon at bounding box center [139, 260] width 16 height 14
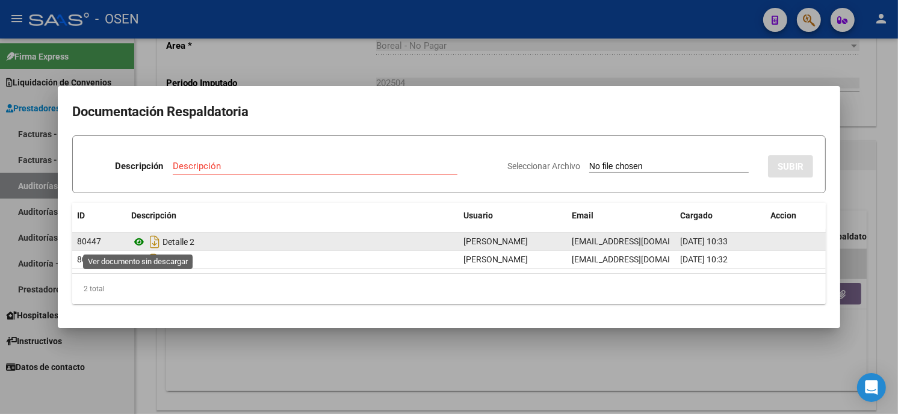
click at [141, 246] on icon at bounding box center [139, 242] width 16 height 14
